Goal: Find specific page/section: Find specific page/section

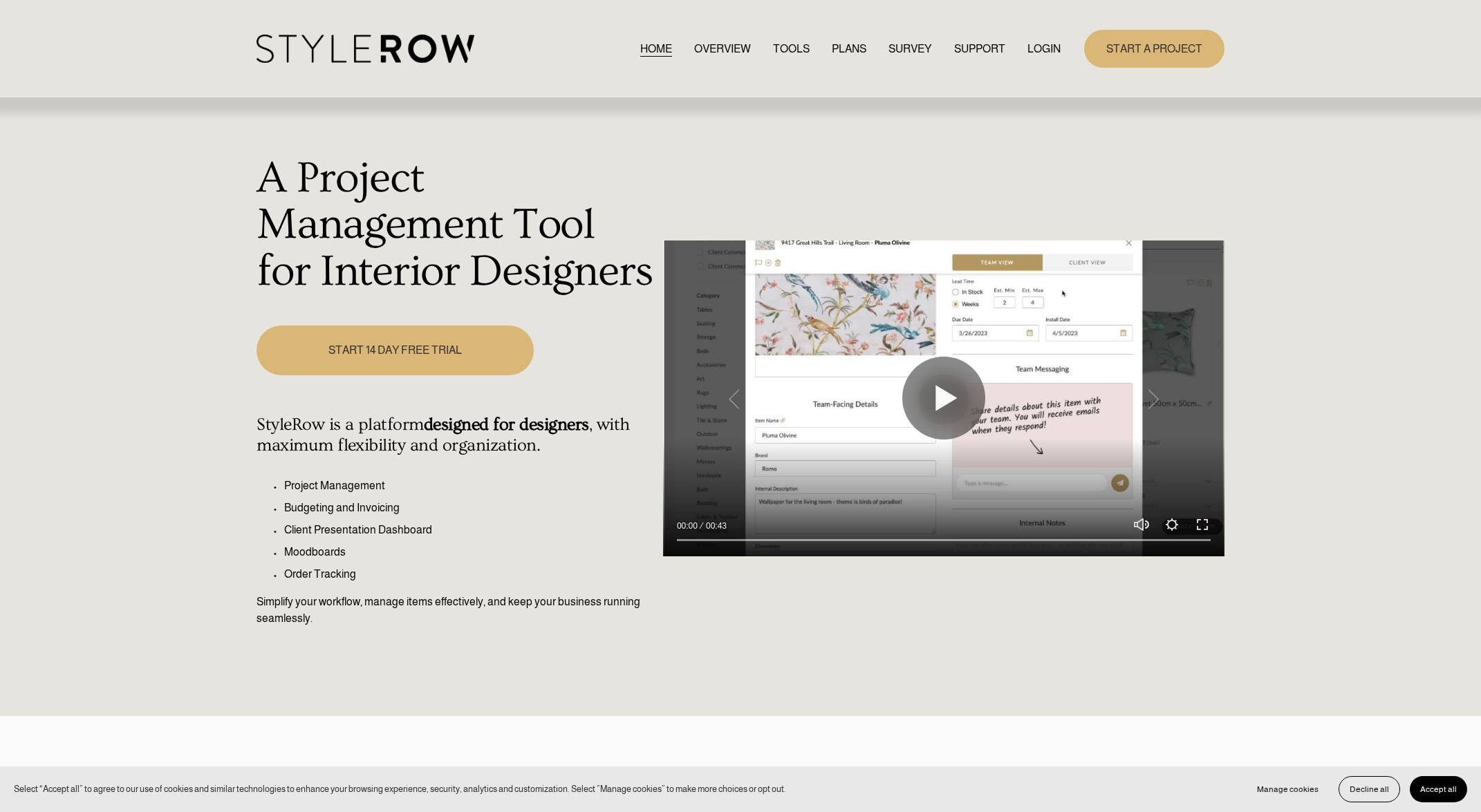
click at [1040, 51] on link "LOGIN" at bounding box center [1044, 49] width 33 height 19
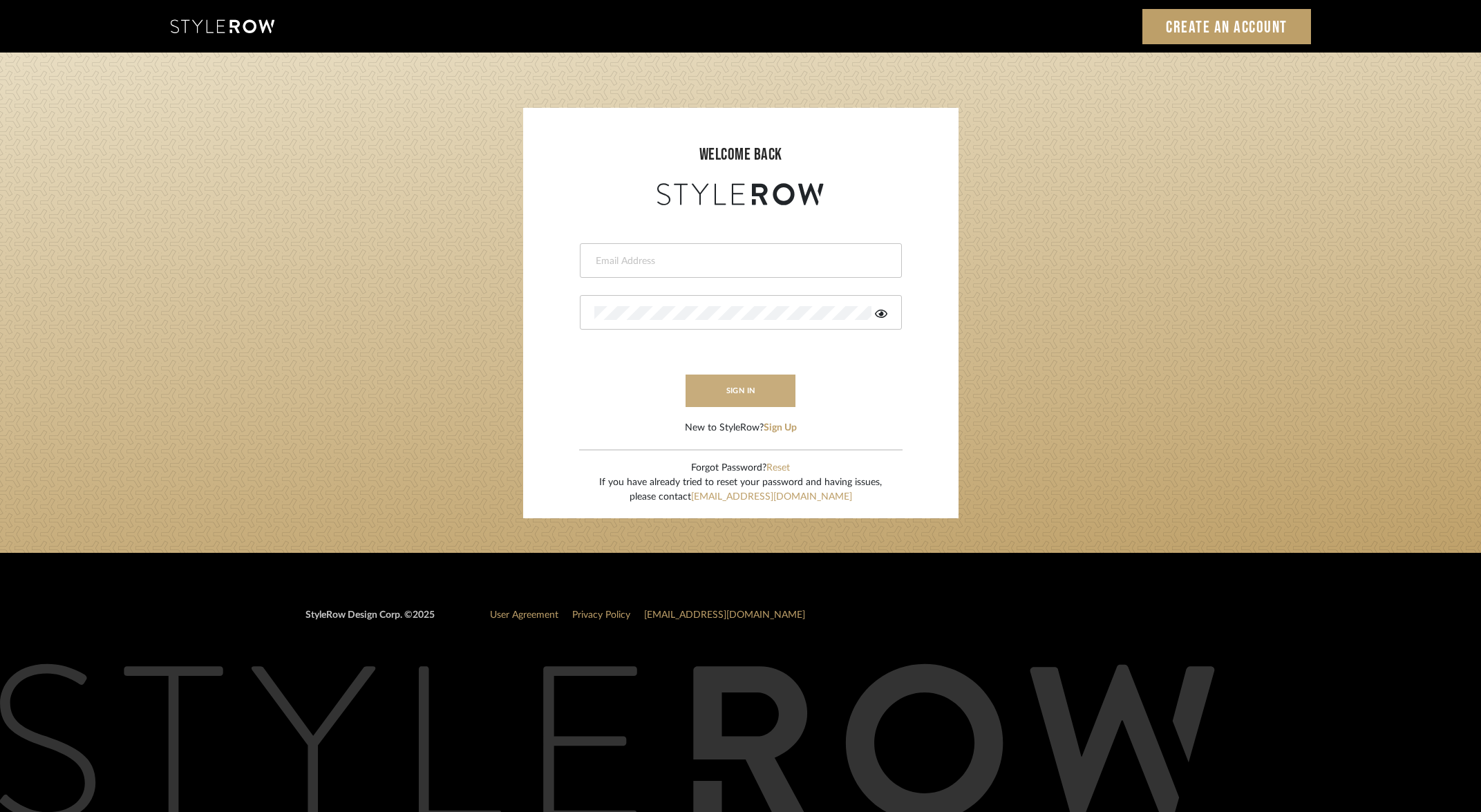
type input "[EMAIL_ADDRESS][DOMAIN_NAME]"
click at [738, 397] on button "sign in" at bounding box center [741, 390] width 111 height 32
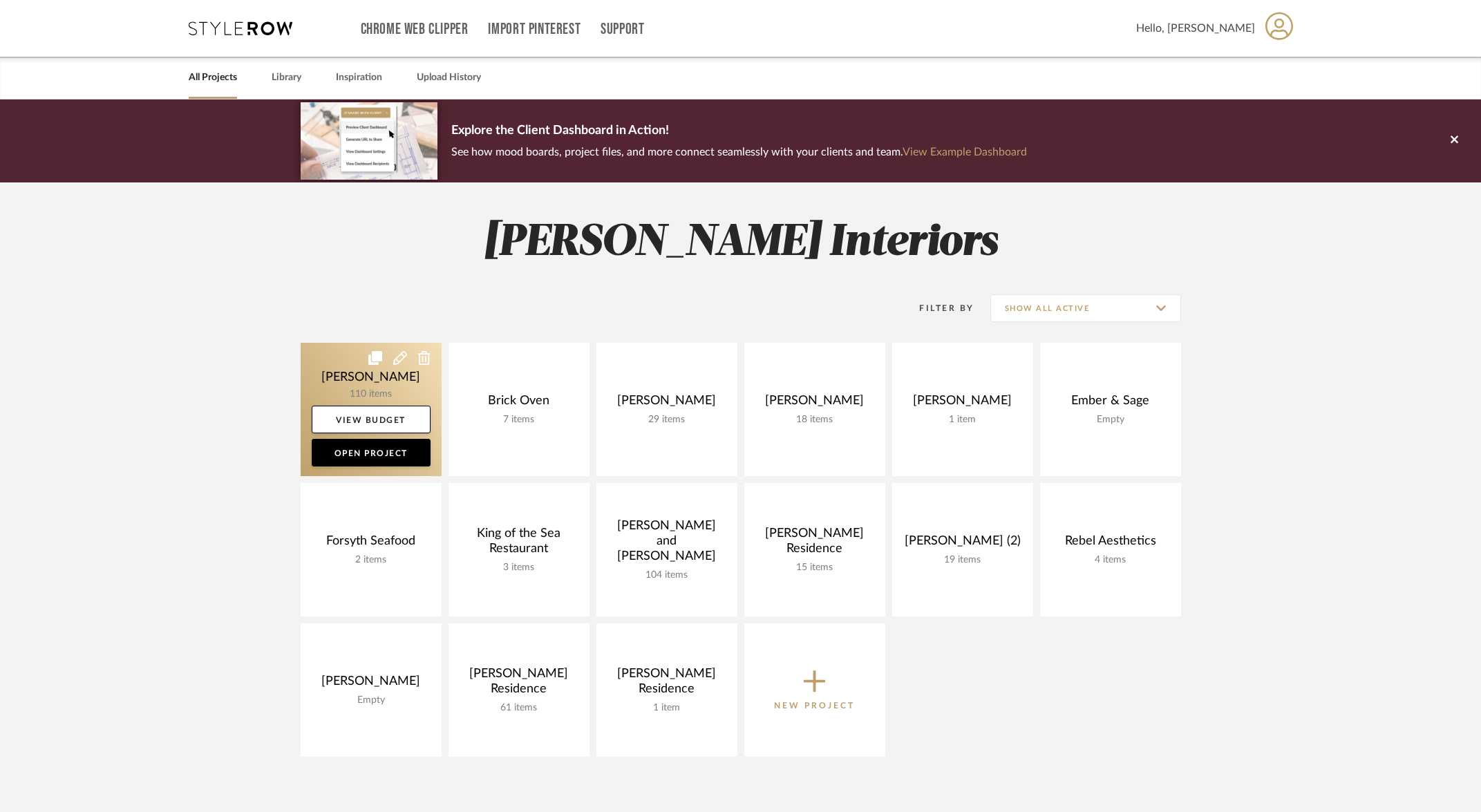
click at [394, 390] on link at bounding box center [371, 409] width 141 height 134
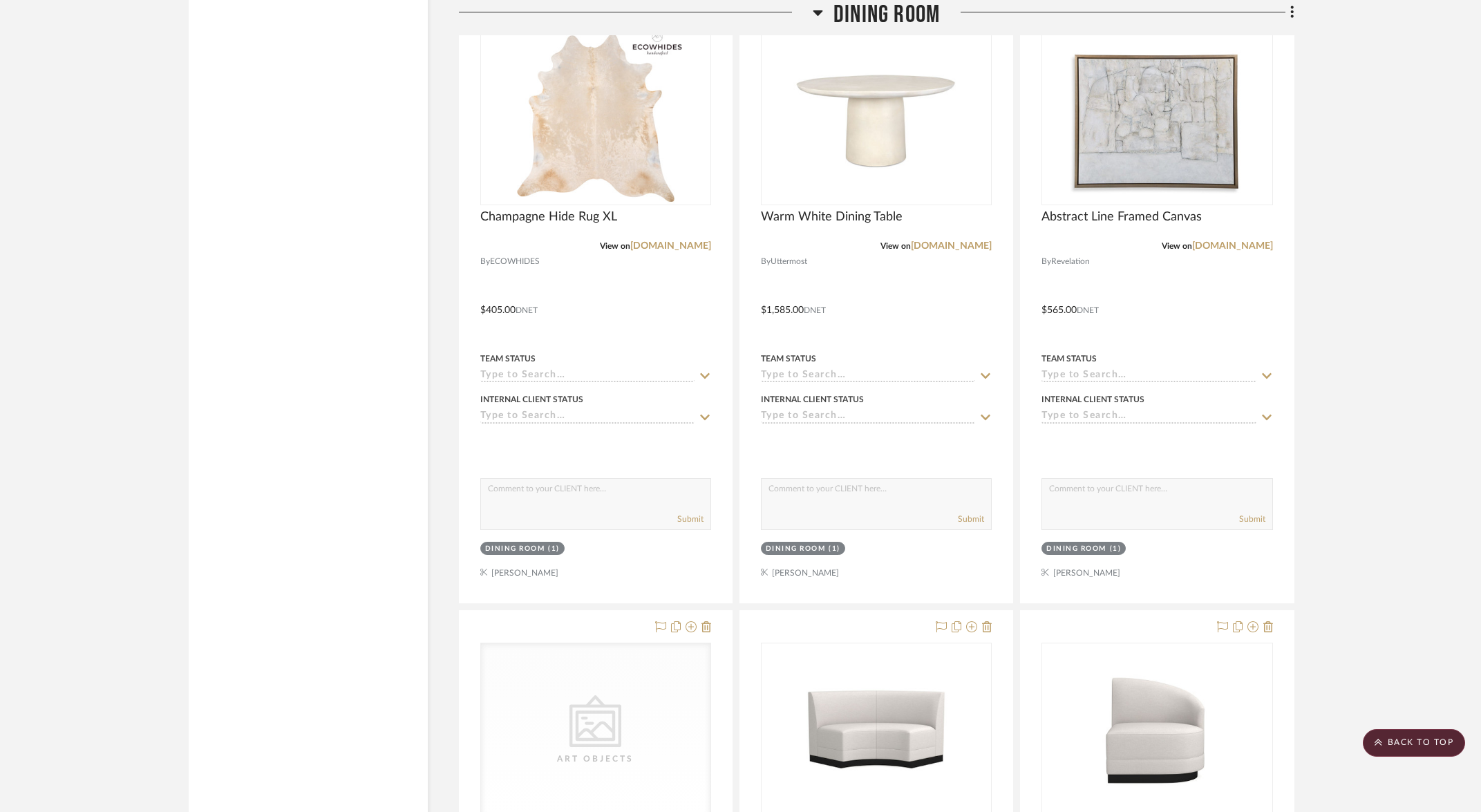
scroll to position [9363, 0]
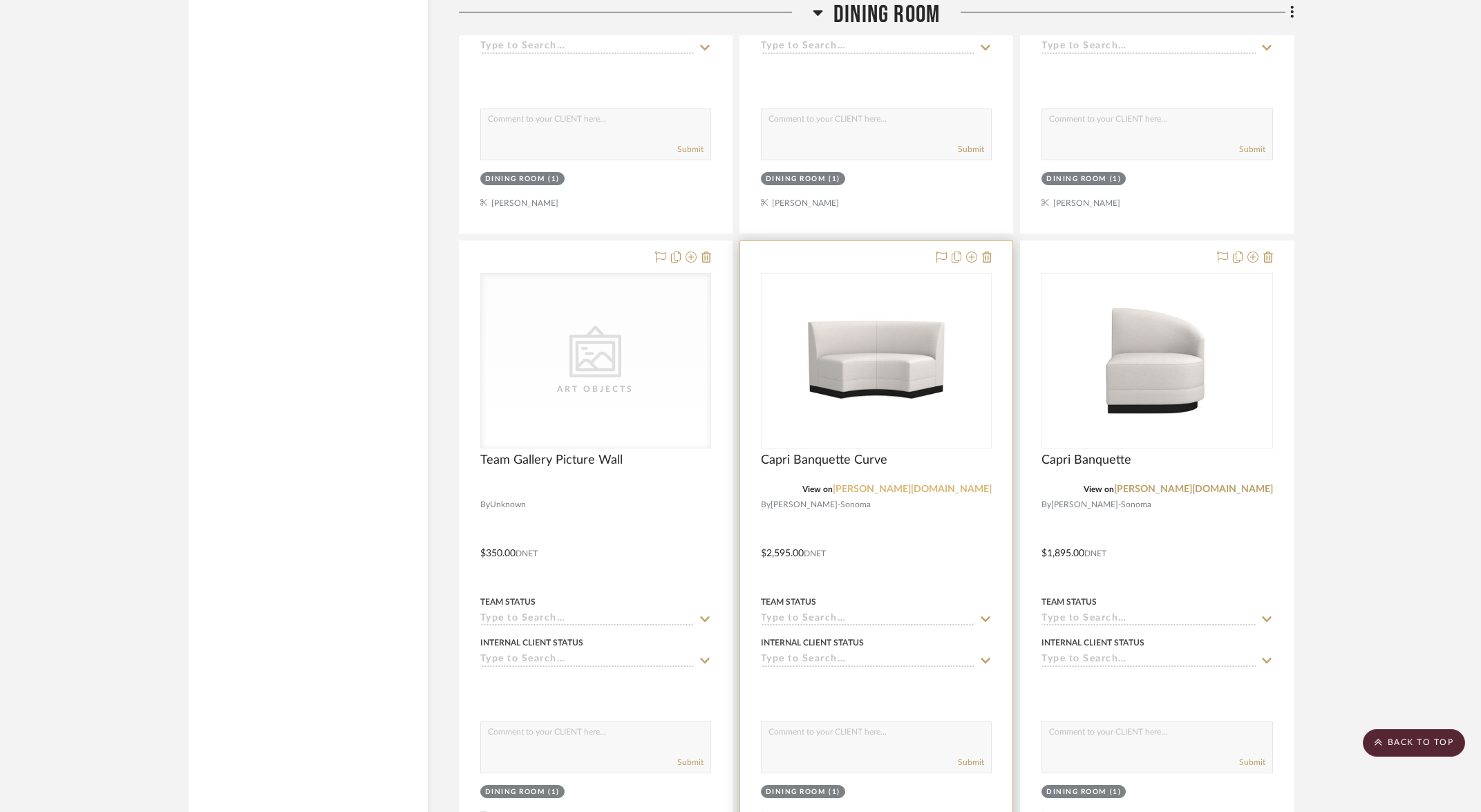
click at [942, 484] on link "williams-sonoma.com" at bounding box center [912, 489] width 159 height 9
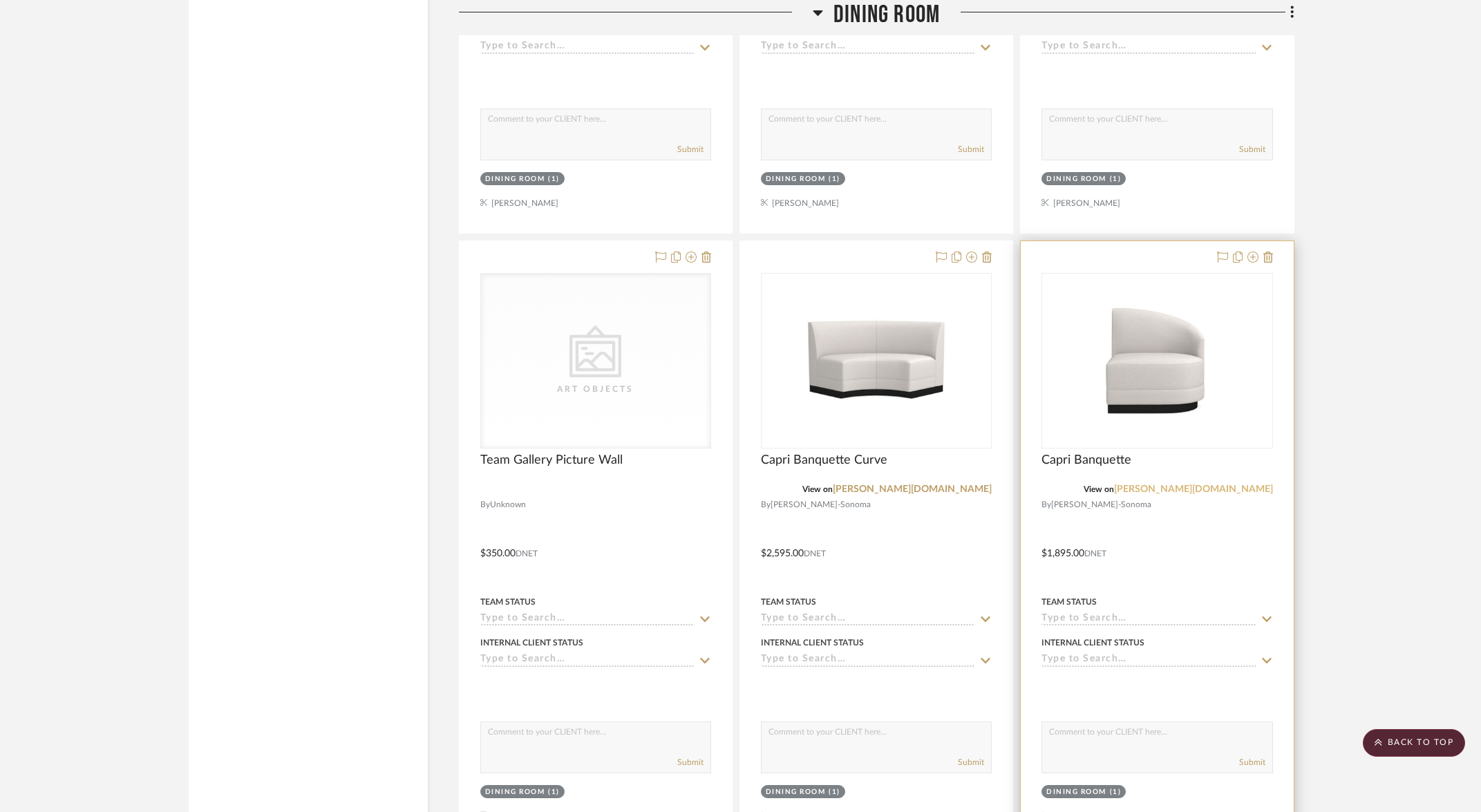
click at [1213, 484] on link "williams-sonoma.com" at bounding box center [1194, 489] width 159 height 9
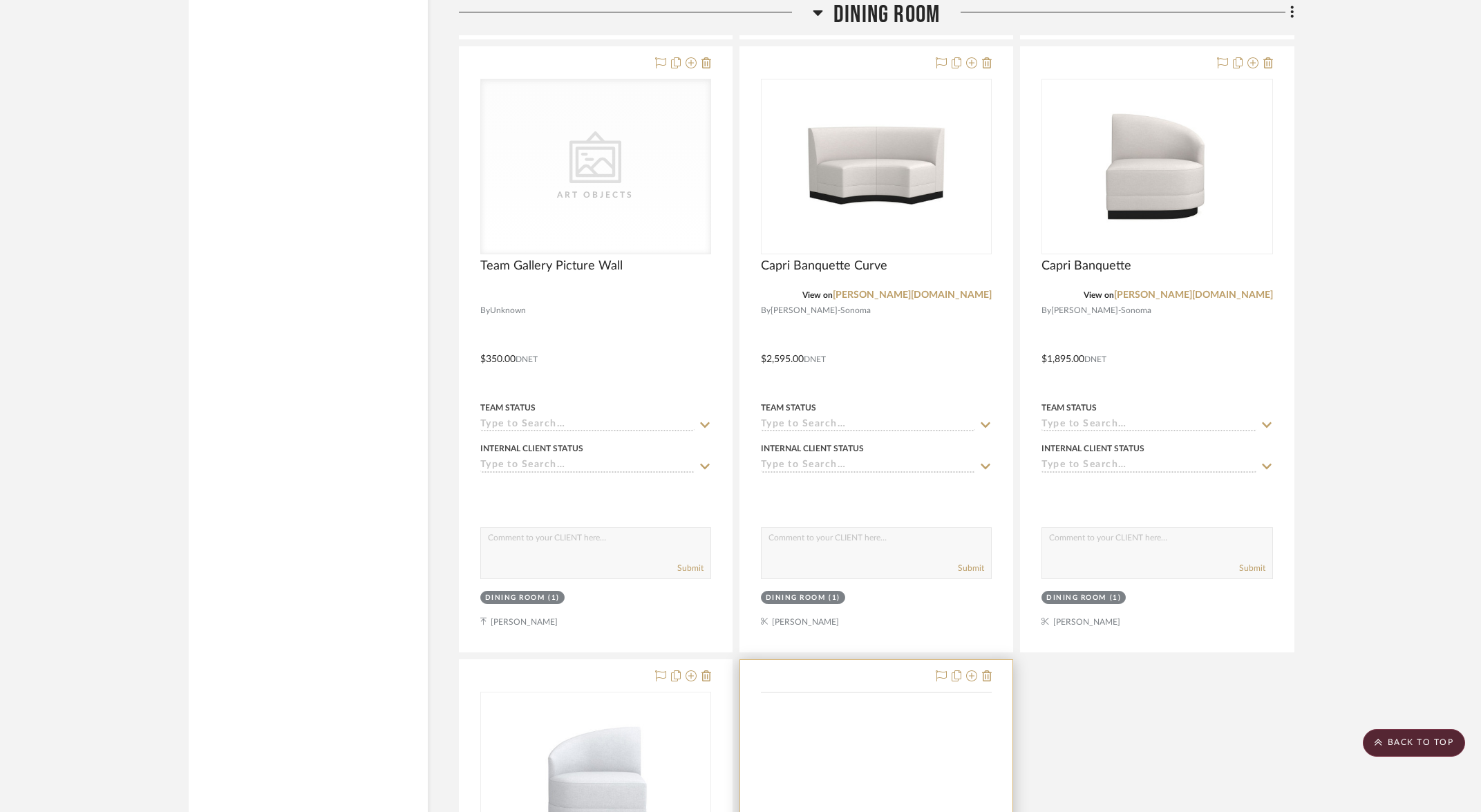
scroll to position [9729, 0]
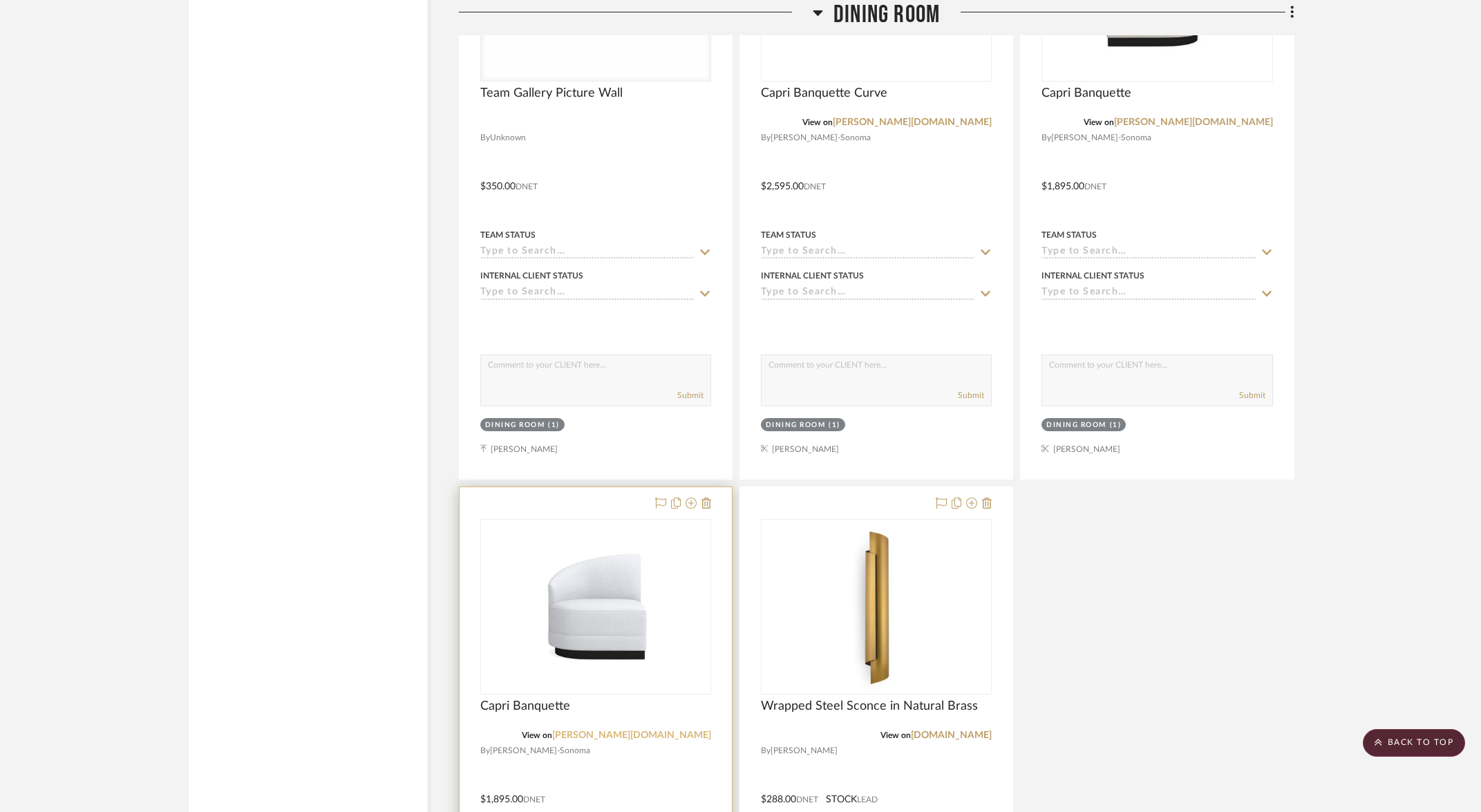
click at [662, 730] on link "williams-sonoma.com" at bounding box center [632, 735] width 159 height 9
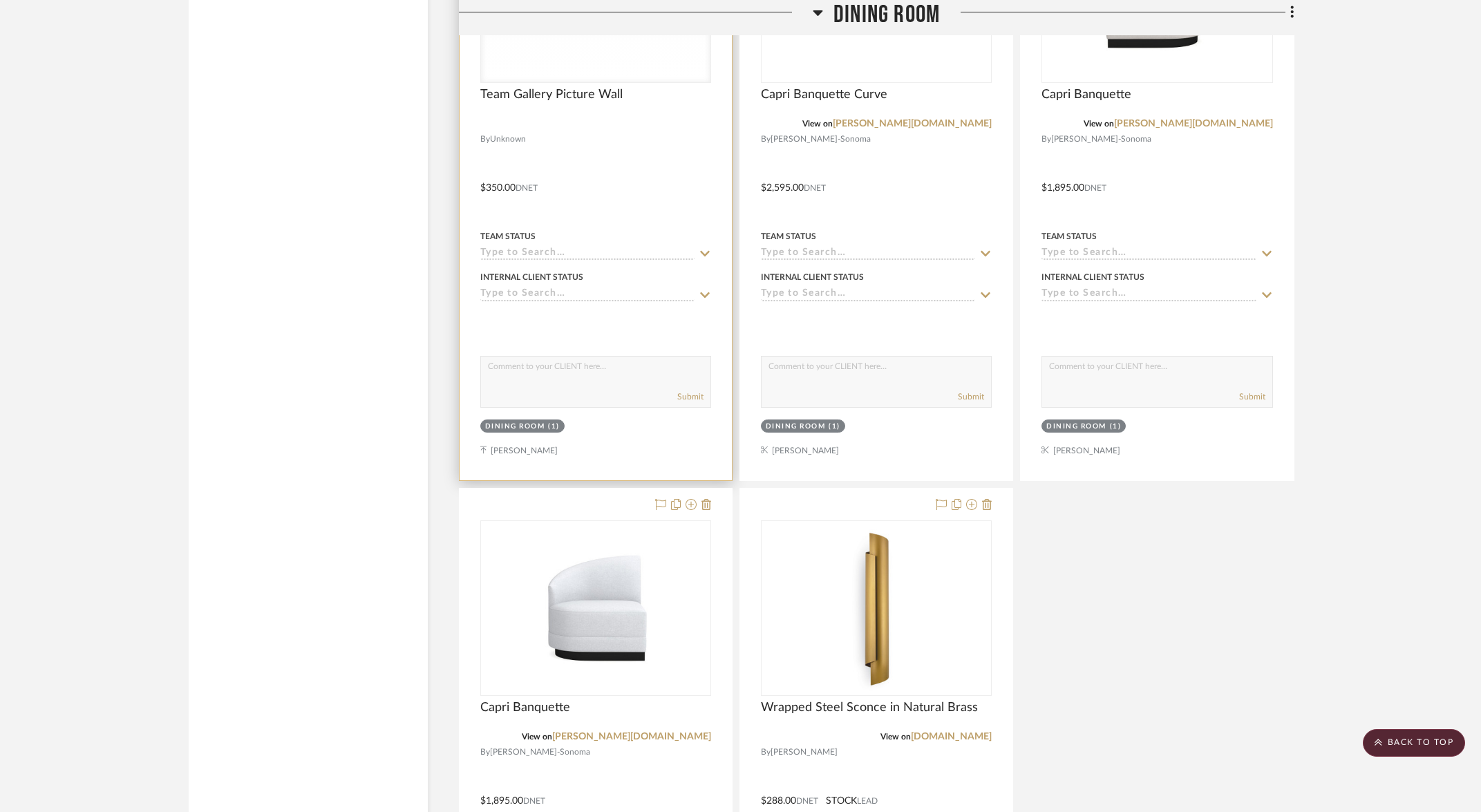
scroll to position [9433, 0]
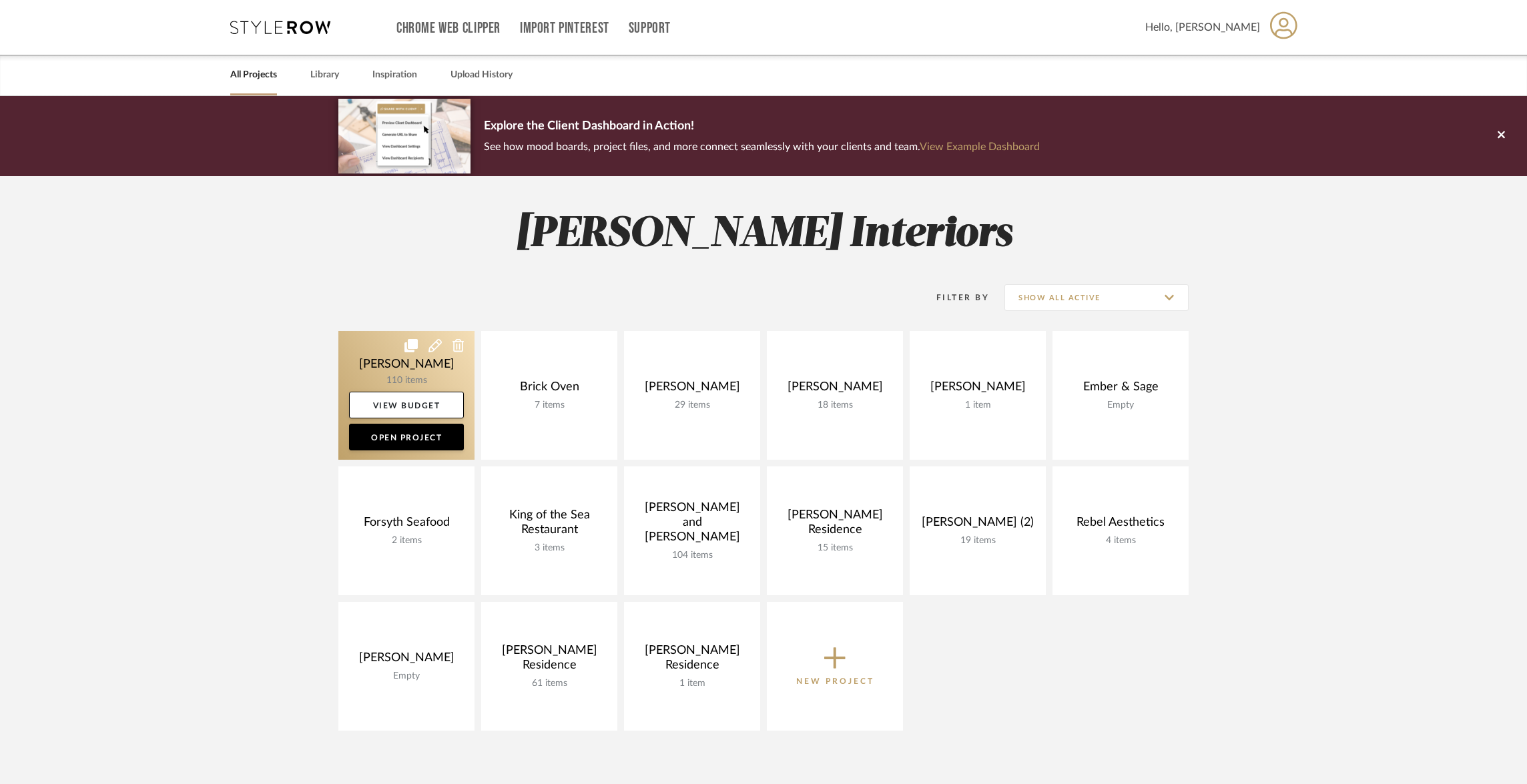
click at [449, 368] on link at bounding box center [407, 395] width 136 height 129
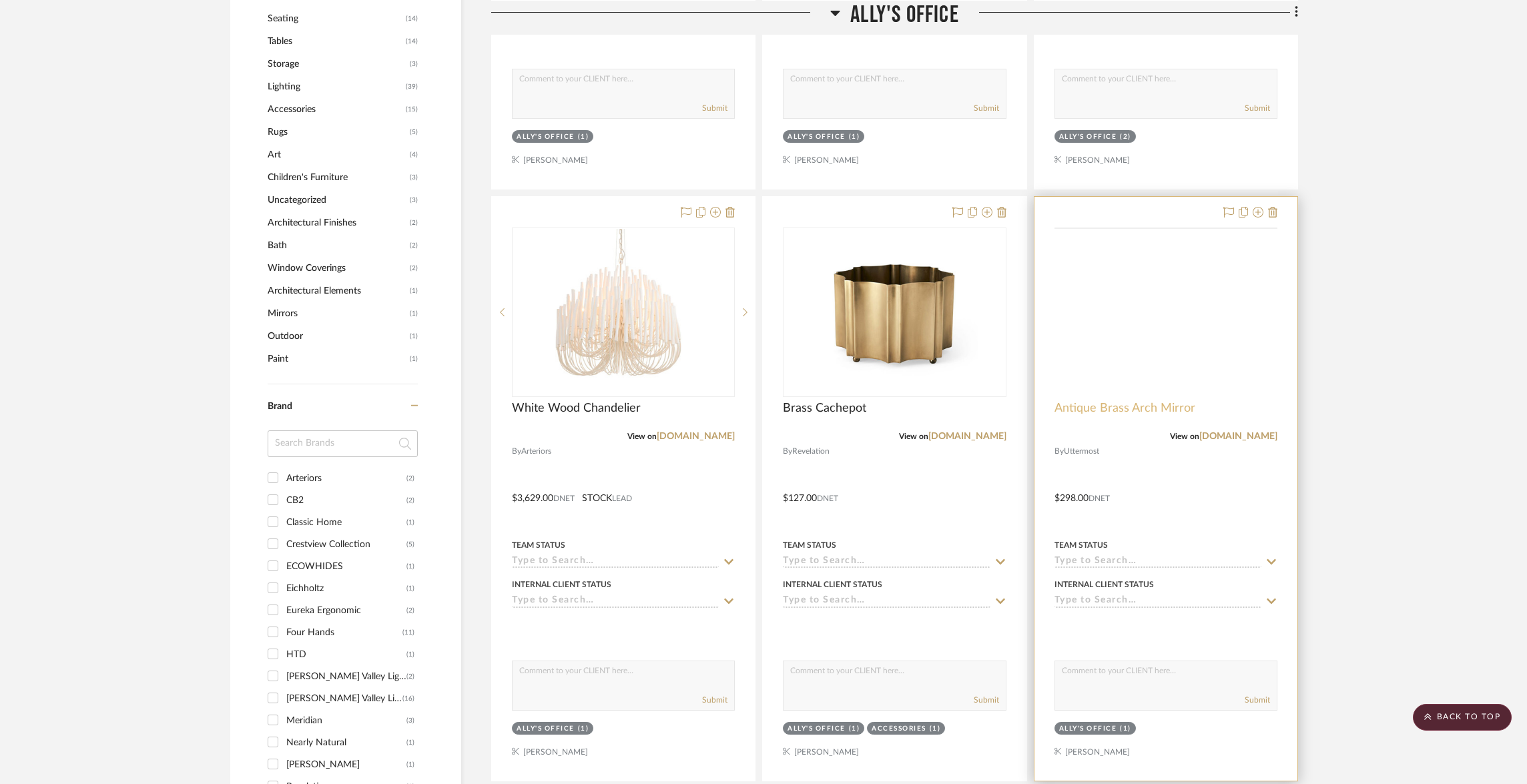
scroll to position [989, 0]
